Goal: Information Seeking & Learning: Find specific fact

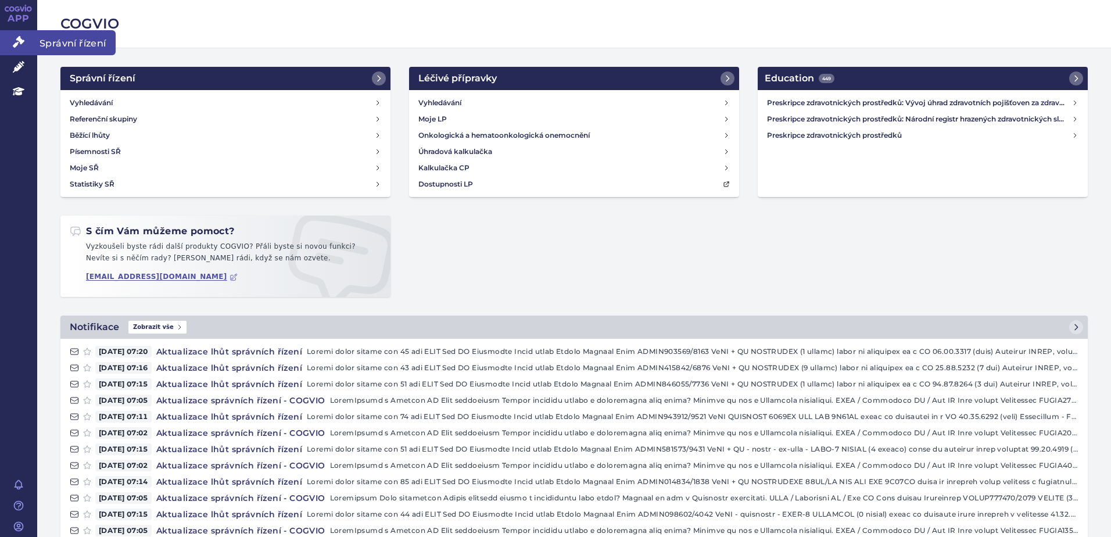
click at [23, 42] on icon at bounding box center [19, 42] width 12 height 12
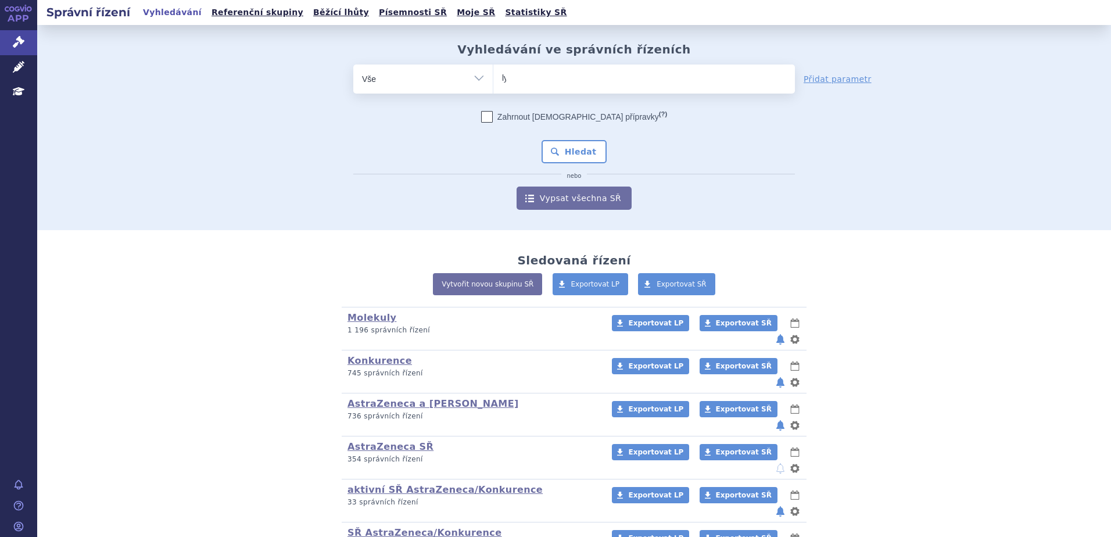
type input "lyn"
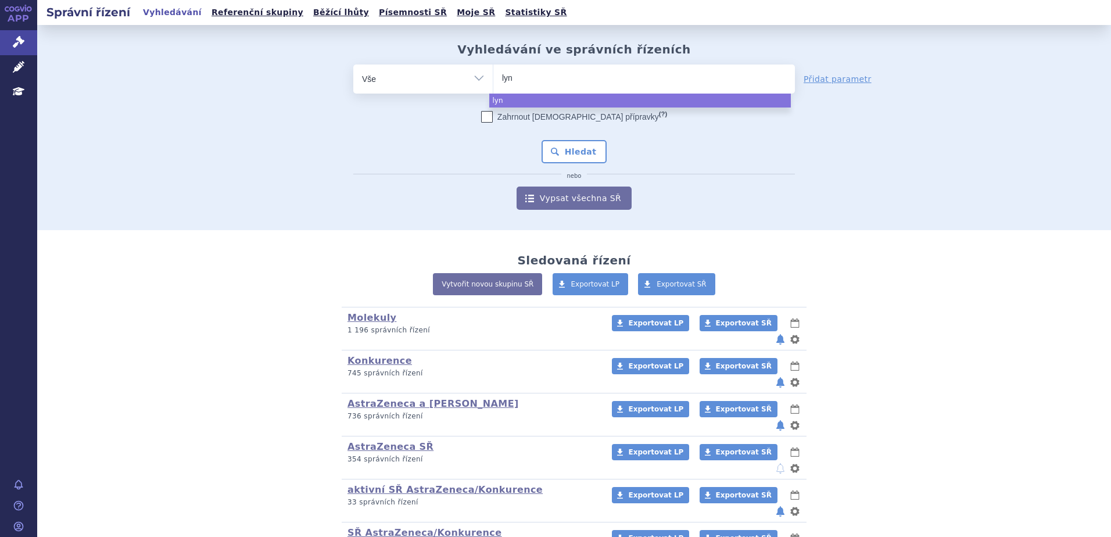
type input "lynp"
type input "lynpa"
select select "lynpa"
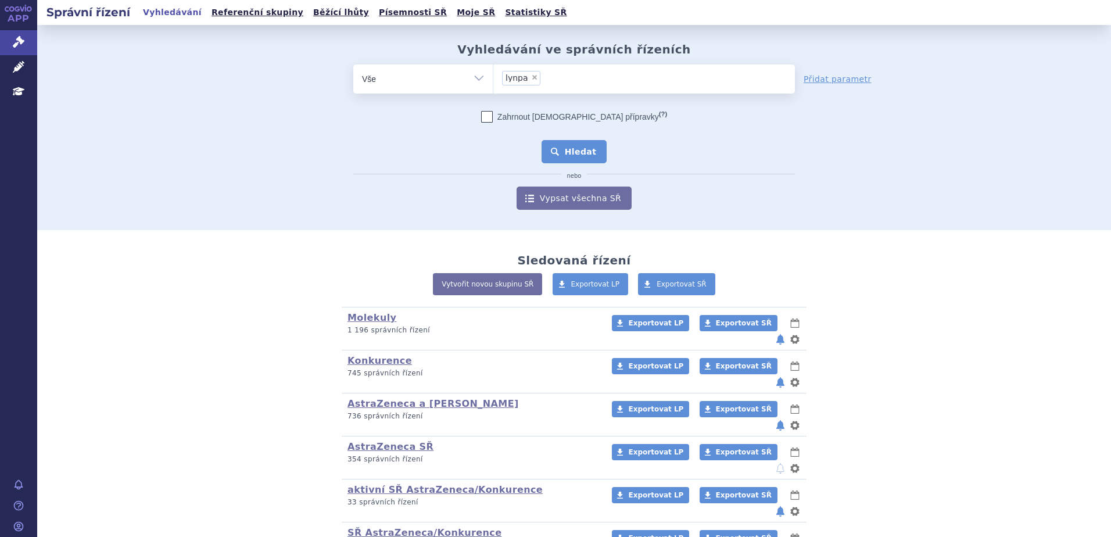
click at [588, 146] on button "Hledat" at bounding box center [575, 151] width 66 height 23
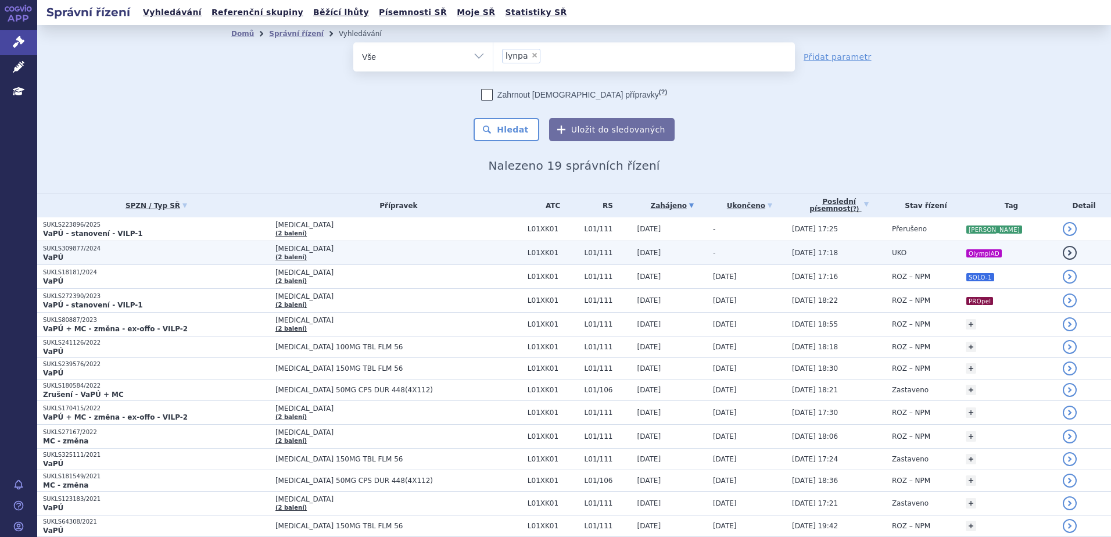
click at [405, 242] on td "LYNPARZA (2 balení)" at bounding box center [396, 253] width 252 height 24
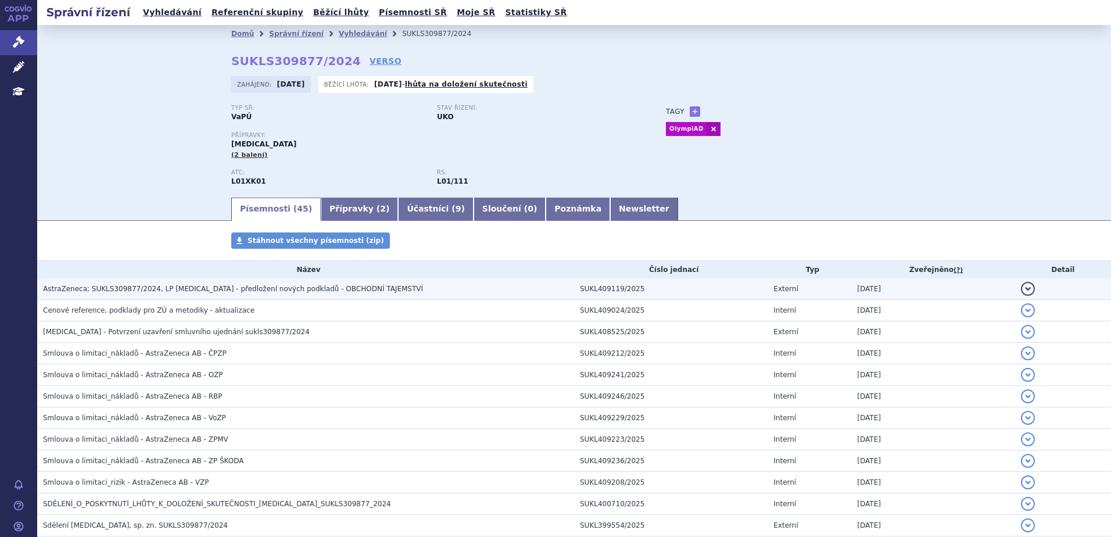
click at [438, 283] on h3 "AstraZeneca; SUKLS309877/2024, LP LYNPARZA - předložení nových podkladů - OBCHO…" at bounding box center [308, 289] width 531 height 12
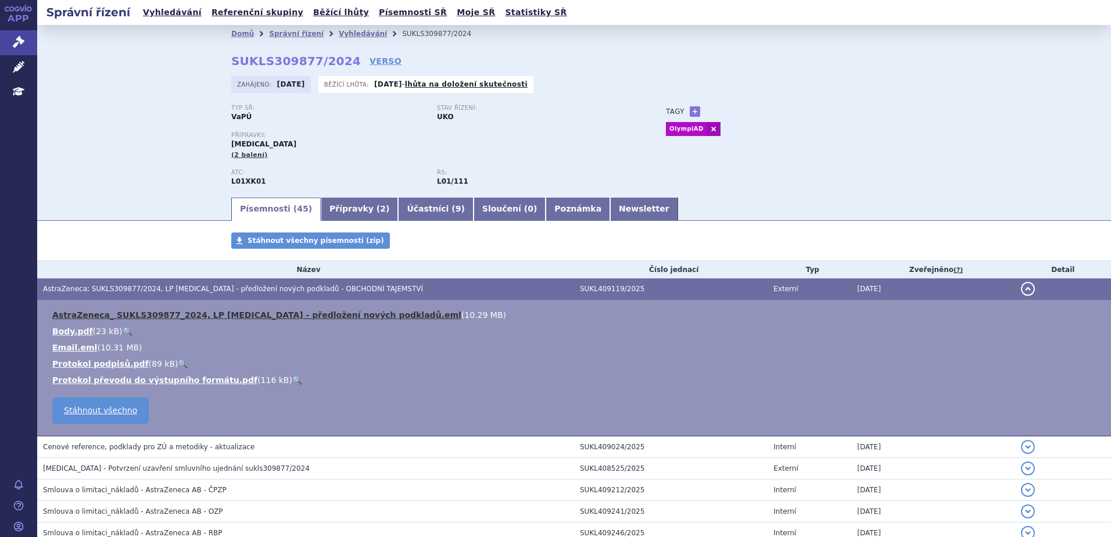
click at [328, 320] on link "AstraZeneca_ SUKLS309877_2024, LP LYNPARZA - předložení nových podkladů.eml" at bounding box center [256, 314] width 409 height 9
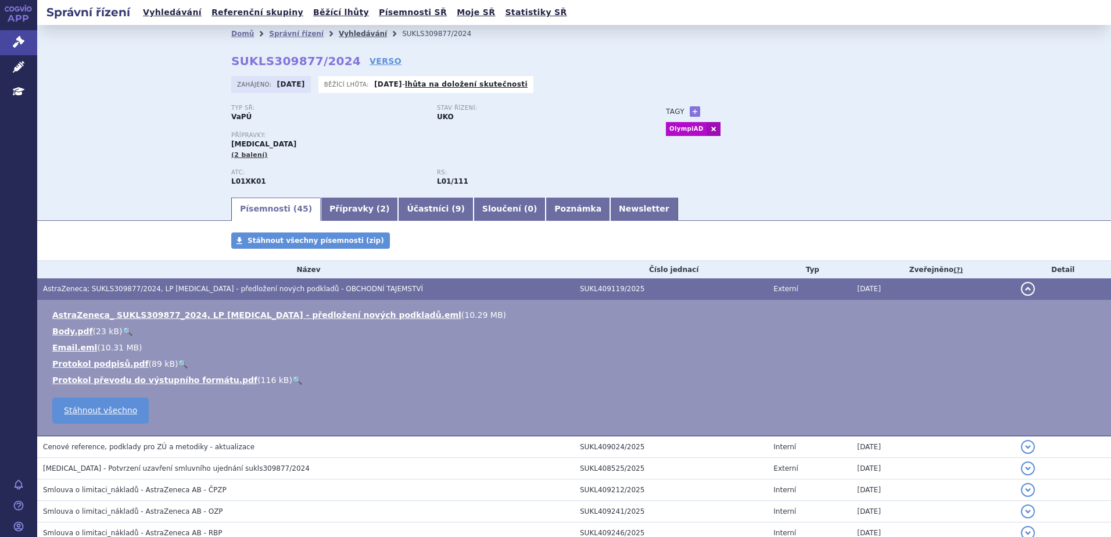
click at [339, 38] on link "Vyhledávání" at bounding box center [363, 34] width 48 height 8
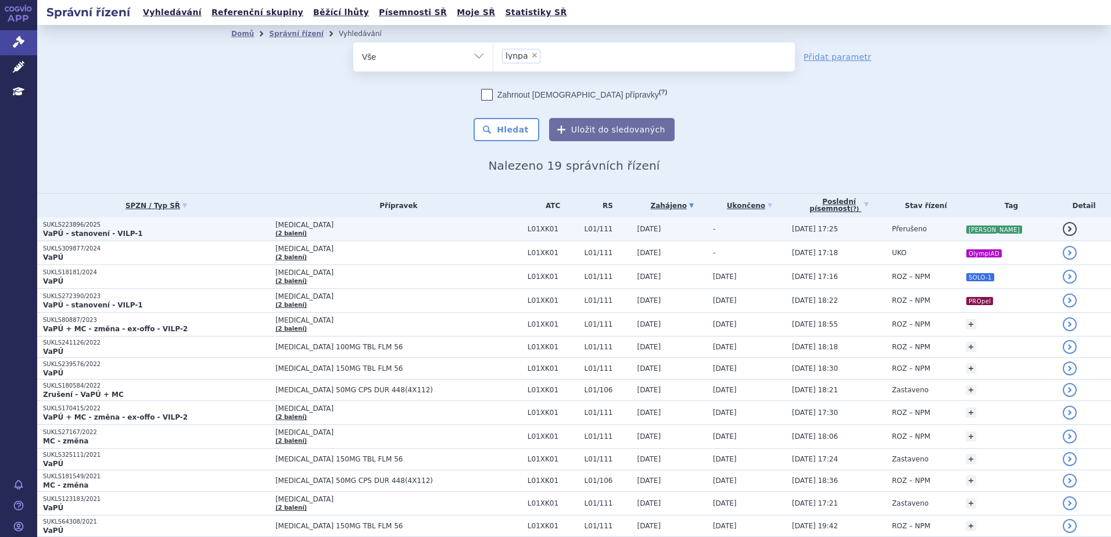
click at [398, 225] on span "[MEDICAL_DATA]" at bounding box center [399, 225] width 246 height 8
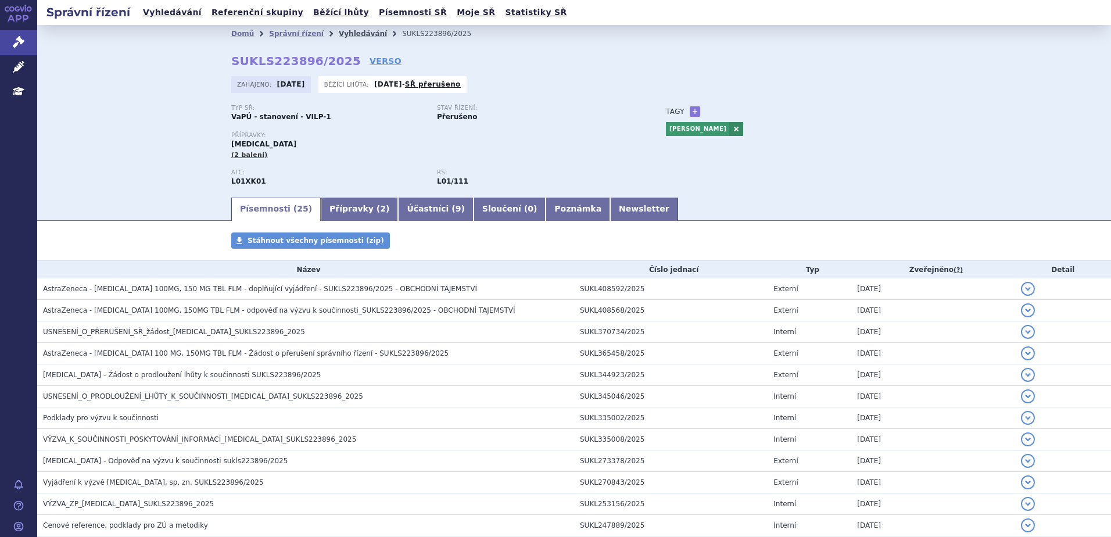
click at [339, 32] on link "Vyhledávání" at bounding box center [363, 34] width 48 height 8
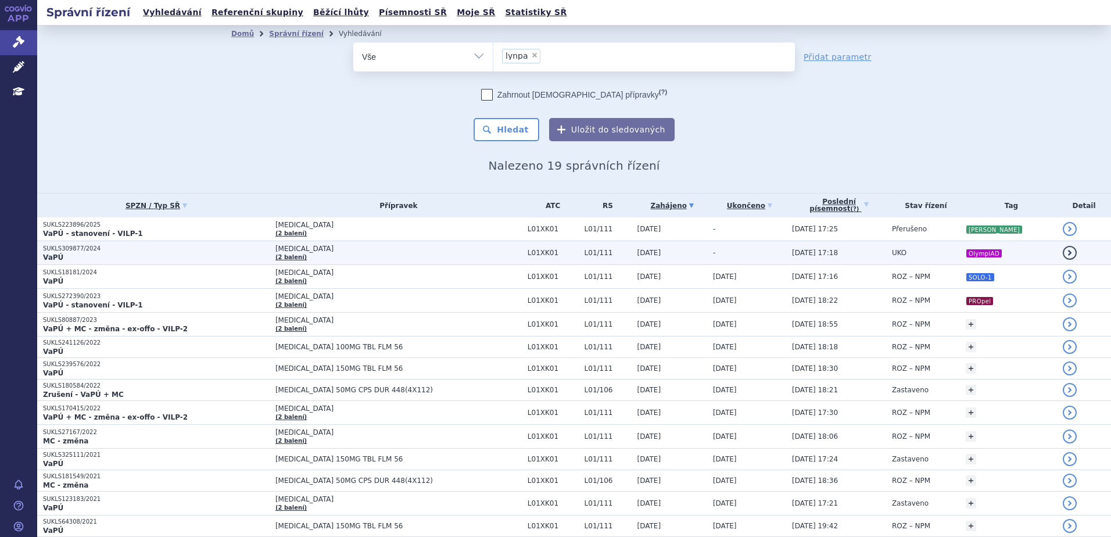
click at [452, 246] on span "[MEDICAL_DATA]" at bounding box center [399, 249] width 246 height 8
click at [905, 249] on span "UKO" at bounding box center [899, 253] width 15 height 8
